Goal: Complete application form

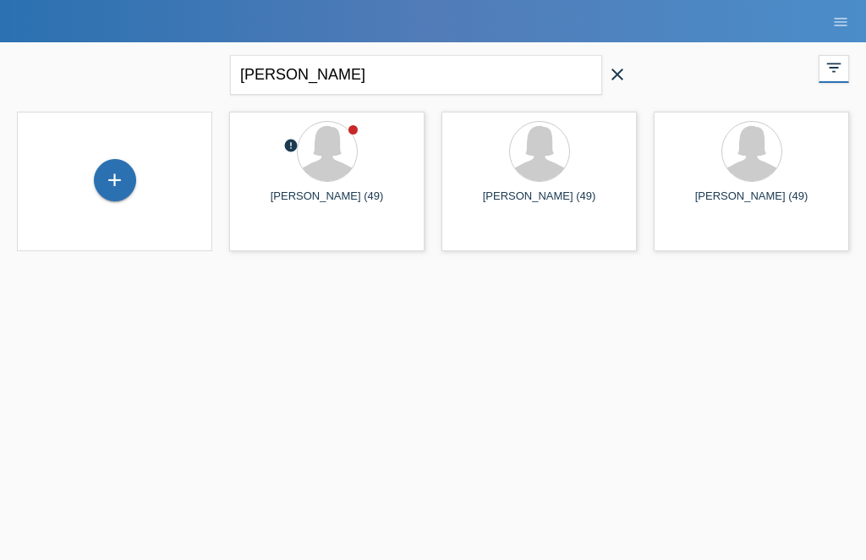
click at [115, 185] on div "+" at bounding box center [115, 180] width 41 height 29
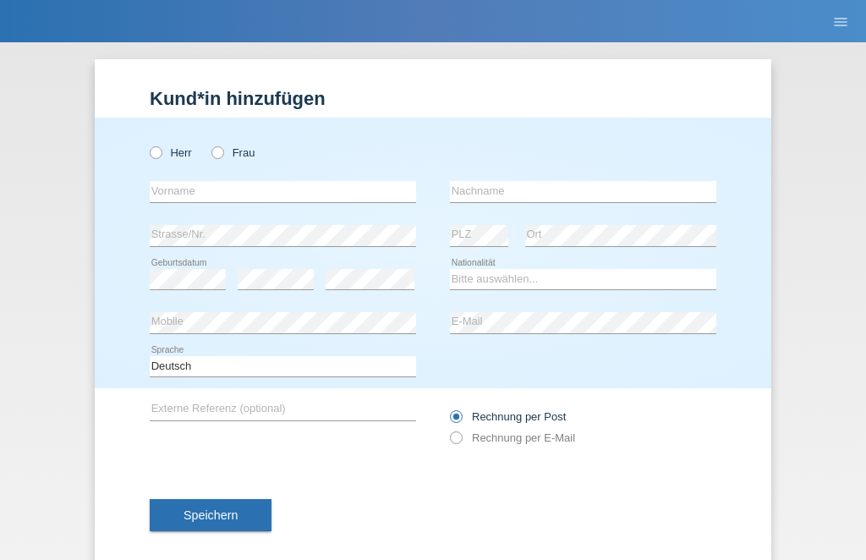
click at [209, 144] on icon at bounding box center [209, 144] width 0 height 0
click at [216, 152] on input "Frau" at bounding box center [216, 151] width 11 height 11
radio input "true"
click at [192, 200] on input "text" at bounding box center [283, 191] width 266 height 21
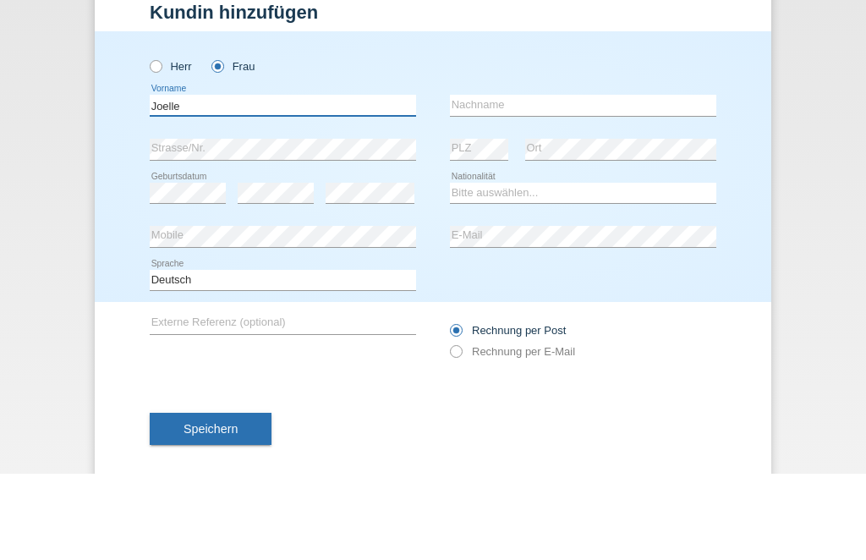
type input "Joelle"
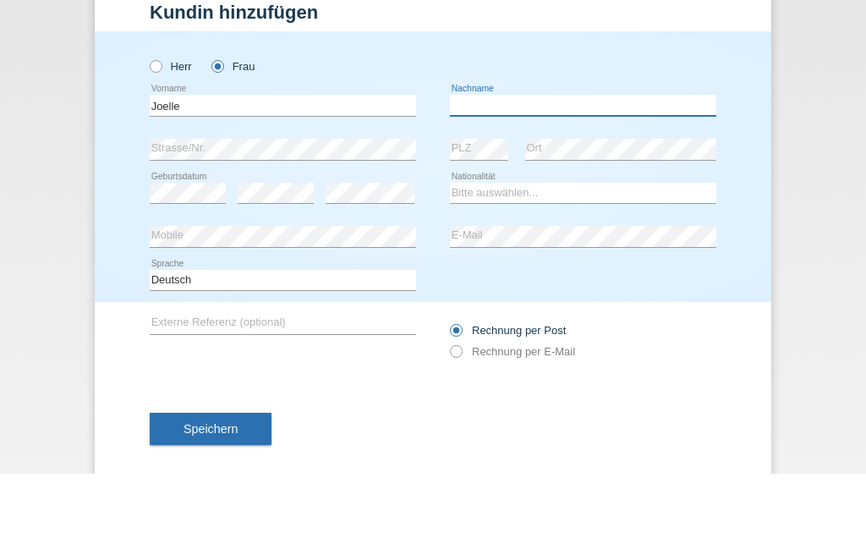
click at [529, 181] on input "text" at bounding box center [583, 191] width 266 height 21
type input "Pircher"
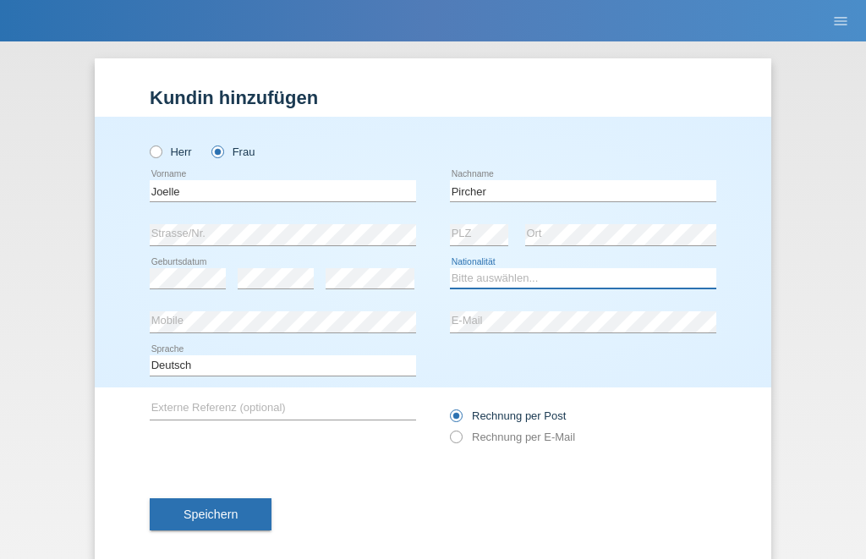
click at [506, 288] on select "Bitte auswählen... Schweiz Deutschland Liechtenstein Österreich ------------ Af…" at bounding box center [583, 279] width 266 height 20
select select "CH"
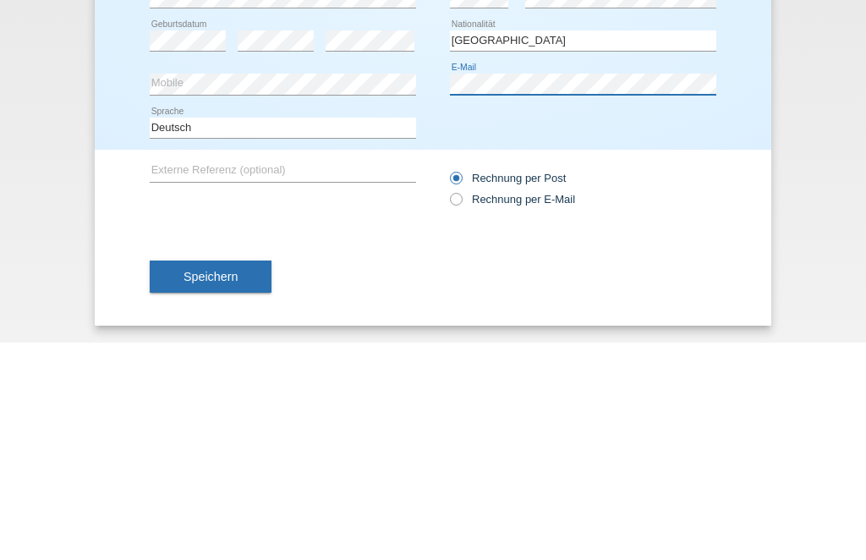
scroll to position [28, 0]
click at [785, 120] on div "Kund*in hinzufügen Kunde hinzufügen Kundin hinzufügen Herr Frau Joelle error Vo…" at bounding box center [433, 301] width 866 height 518
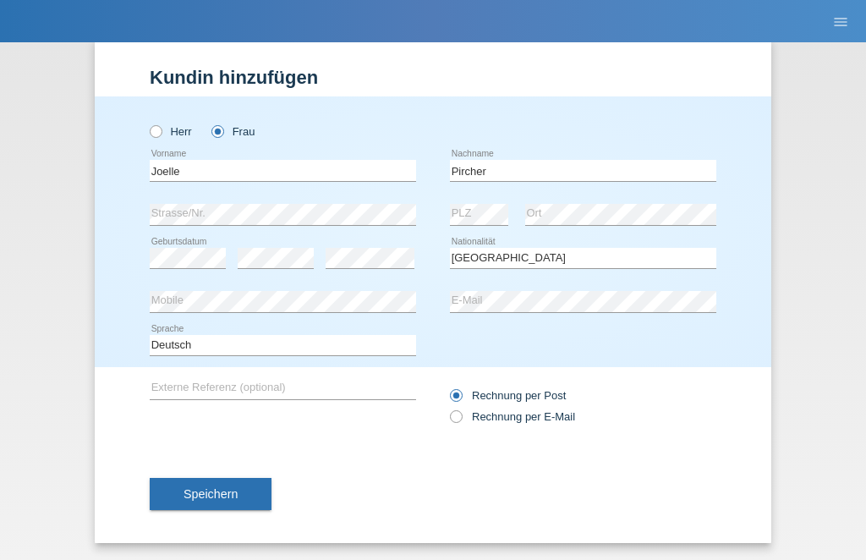
click at [236, 490] on span "Speichern" at bounding box center [210, 494] width 54 height 14
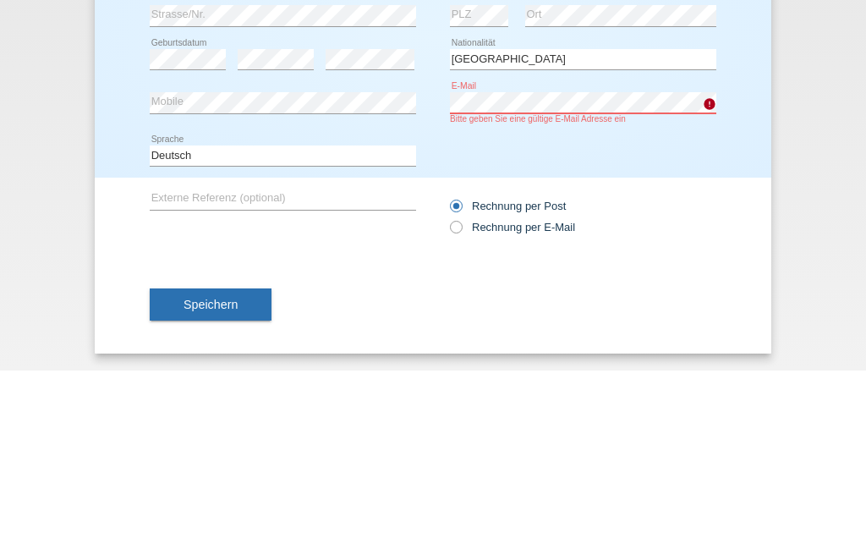
scroll to position [40, 0]
click at [720, 157] on div "Herr Frau Joelle error Vorname Pircher C" at bounding box center [433, 227] width 676 height 280
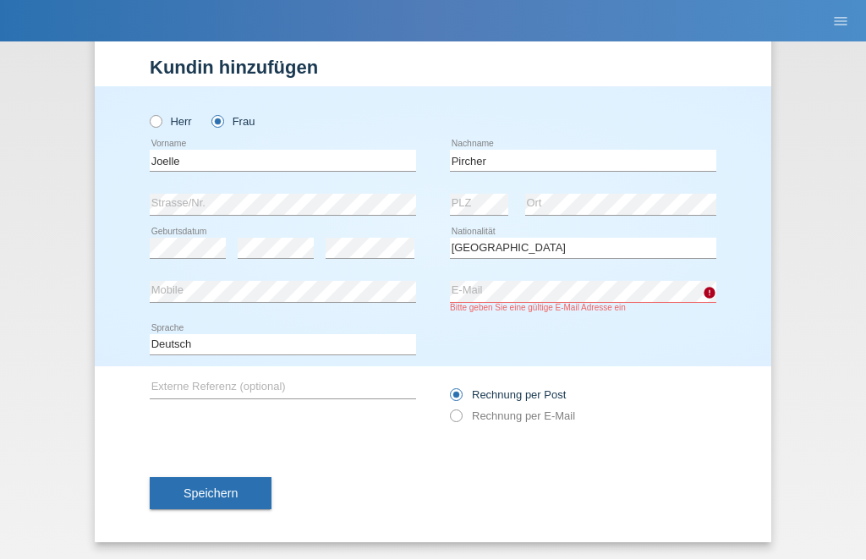
click at [214, 494] on span "Speichern" at bounding box center [210, 494] width 54 height 14
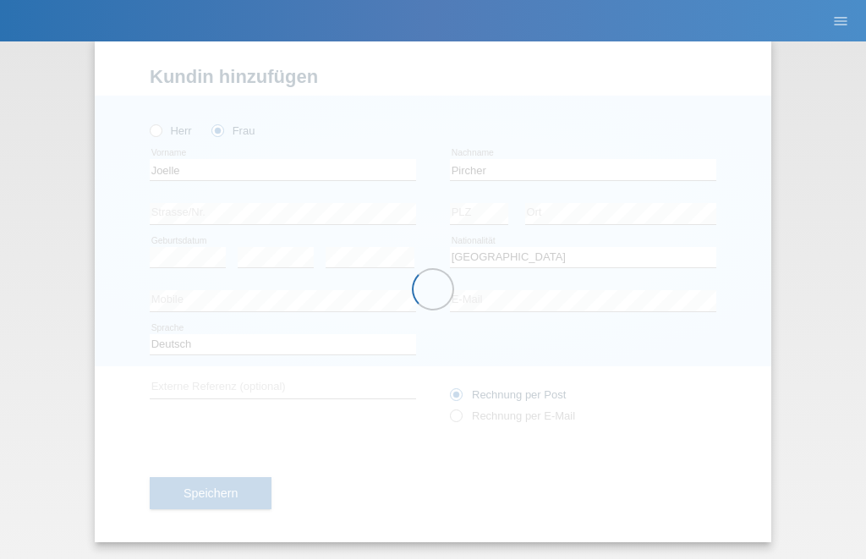
scroll to position [28, 0]
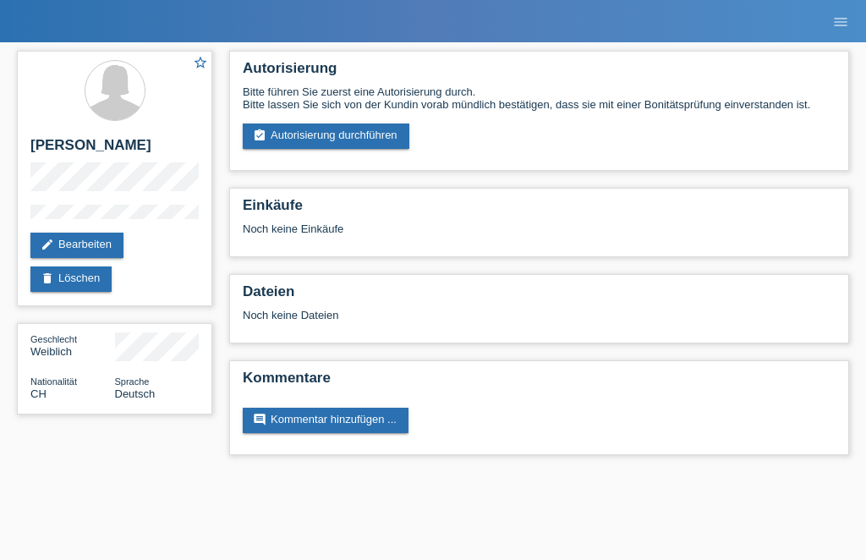
click at [310, 149] on link "assignment_turned_in Autorisierung durchführen" at bounding box center [326, 135] width 167 height 25
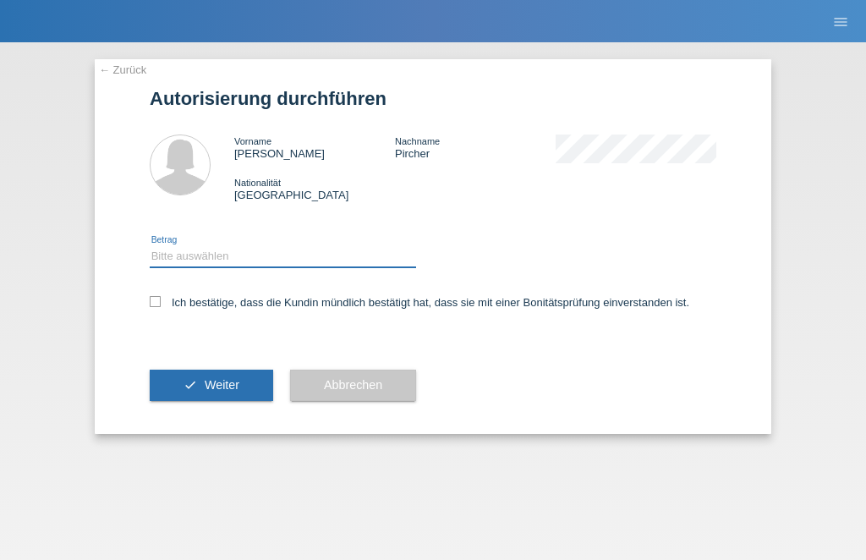
click at [305, 263] on select "Bitte auswählen CHF 1.00 - CHF 499.00 CHF 500.00 - CHF 1'999.00 CHF 2'000.00 - …" at bounding box center [283, 256] width 266 height 20
select select "2"
click at [159, 307] on icon at bounding box center [155, 301] width 11 height 11
click at [159, 307] on input "Ich bestätige, dass die Kundin mündlich bestätigt hat, dass sie mit einer Bonit…" at bounding box center [155, 301] width 11 height 11
checkbox input "true"
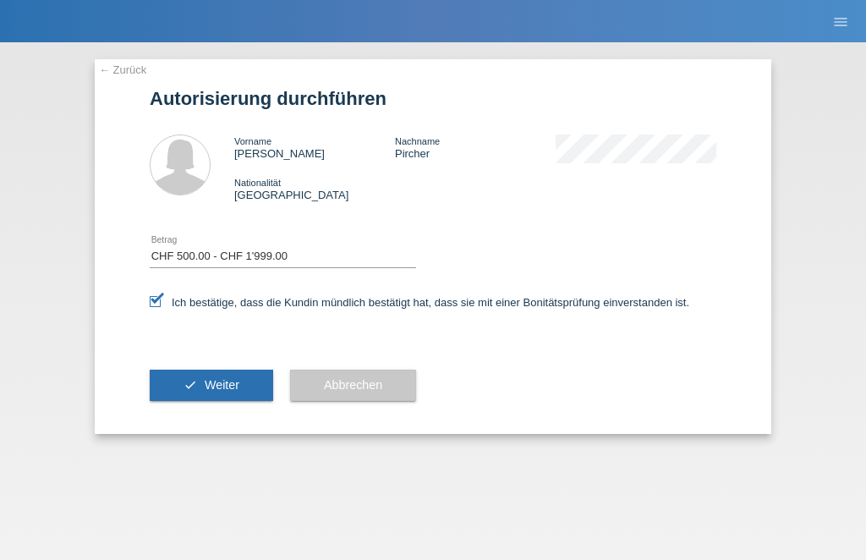
click at [226, 392] on span "Weiter" at bounding box center [222, 385] width 35 height 14
